Goal: Task Accomplishment & Management: Manage account settings

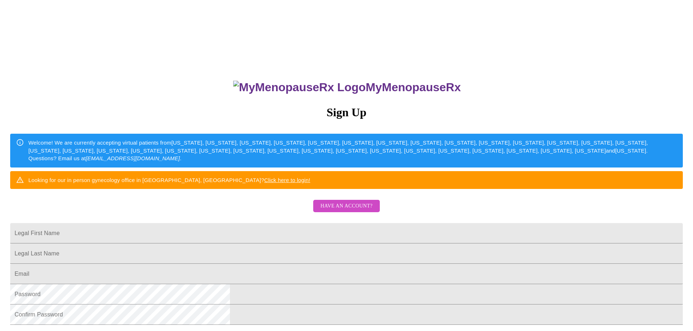
click at [341, 211] on span "Have an account?" at bounding box center [346, 206] width 52 height 9
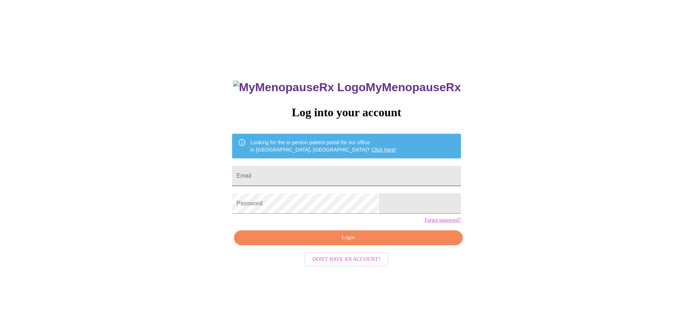
click at [300, 173] on input "Email" at bounding box center [346, 176] width 228 height 20
type input "[EMAIL_ADDRESS][DOMAIN_NAME]"
click at [345, 243] on span "Login" at bounding box center [348, 238] width 212 height 9
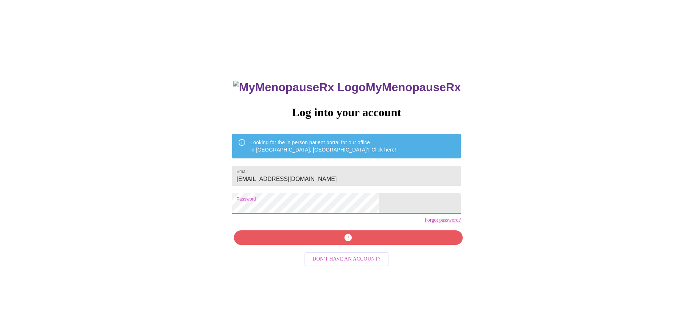
click at [268, 210] on div "MyMenopauseRx Log into your account Looking for the in person patient portal fo…" at bounding box center [346, 234] width 243 height 331
click at [408, 236] on div "MyMenopauseRx Log into your account Looking for the in person patient portal fo…" at bounding box center [346, 234] width 243 height 331
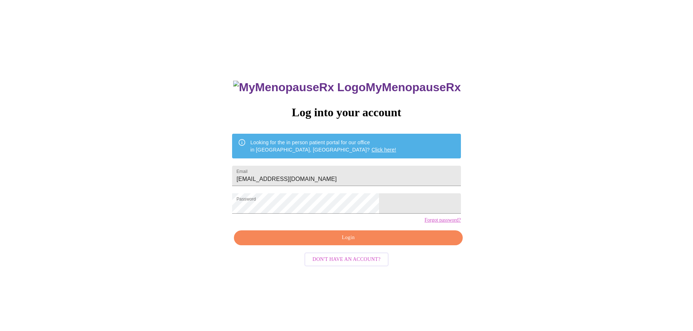
click at [424, 223] on link "Forgot password?" at bounding box center [442, 221] width 36 height 6
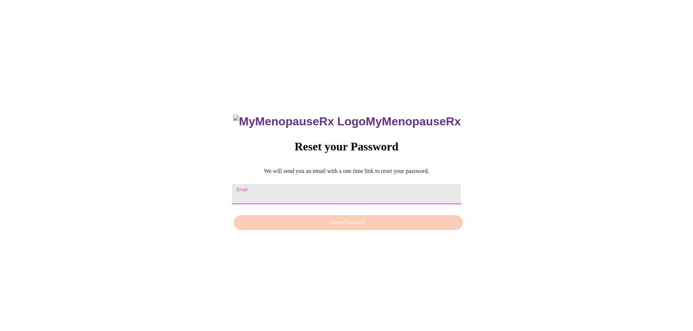
click at [371, 191] on input "Email" at bounding box center [346, 194] width 228 height 20
type input "[EMAIL_ADDRESS][DOMAIN_NAME]"
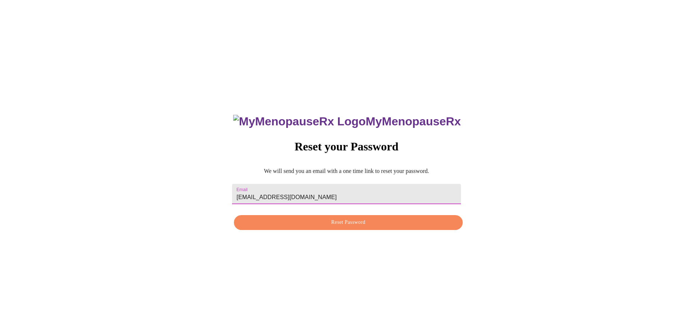
click at [318, 227] on span "Reset Password" at bounding box center [348, 222] width 212 height 9
